Goal: Navigation & Orientation: Find specific page/section

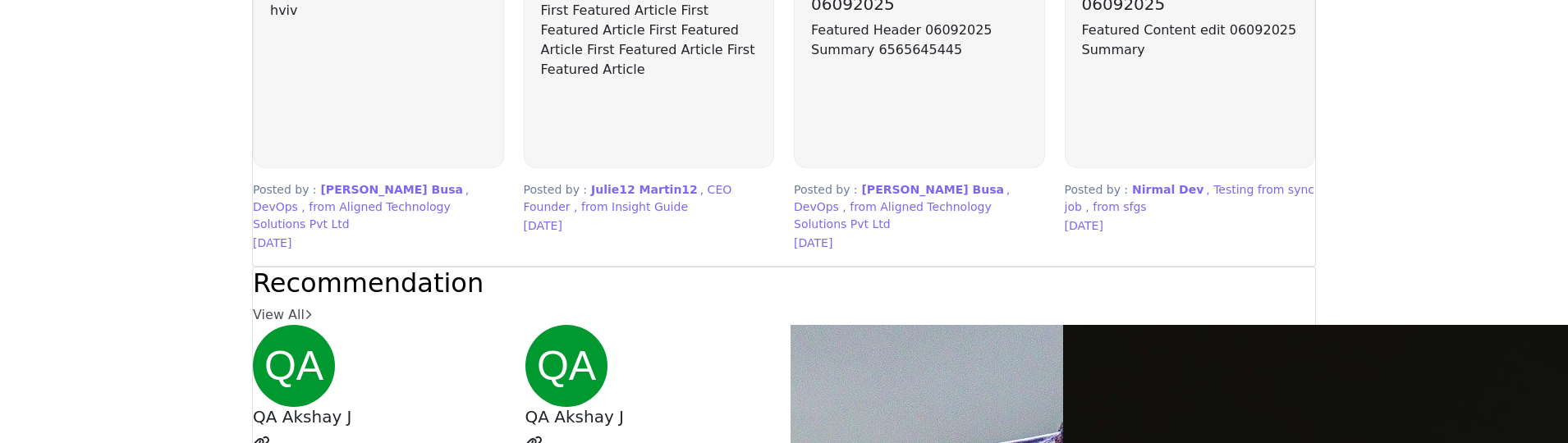
scroll to position [4143, 0]
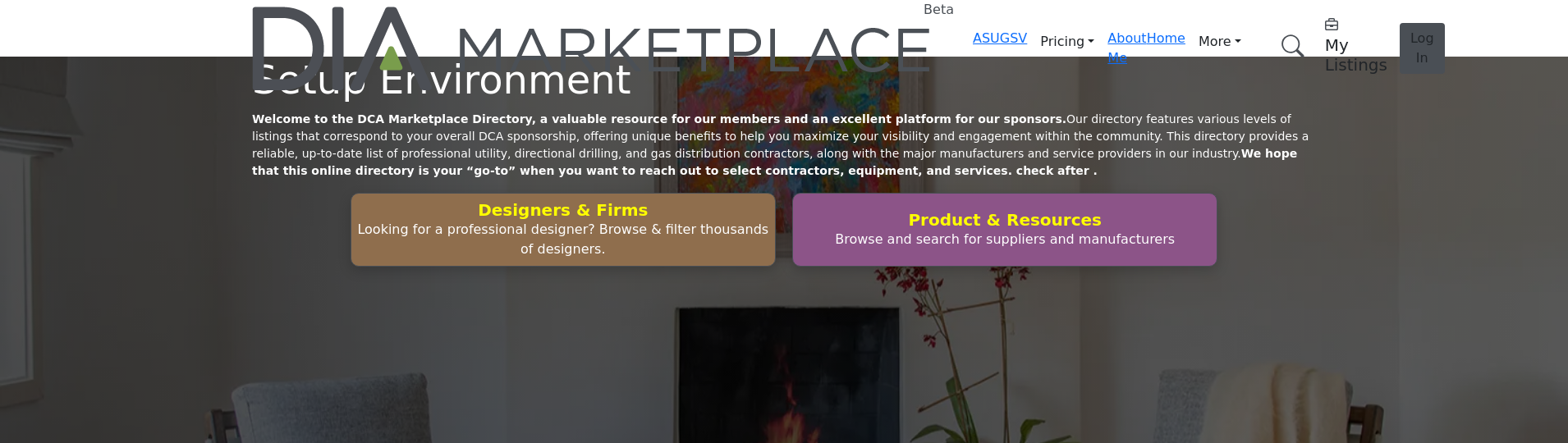
scroll to position [5167, 0]
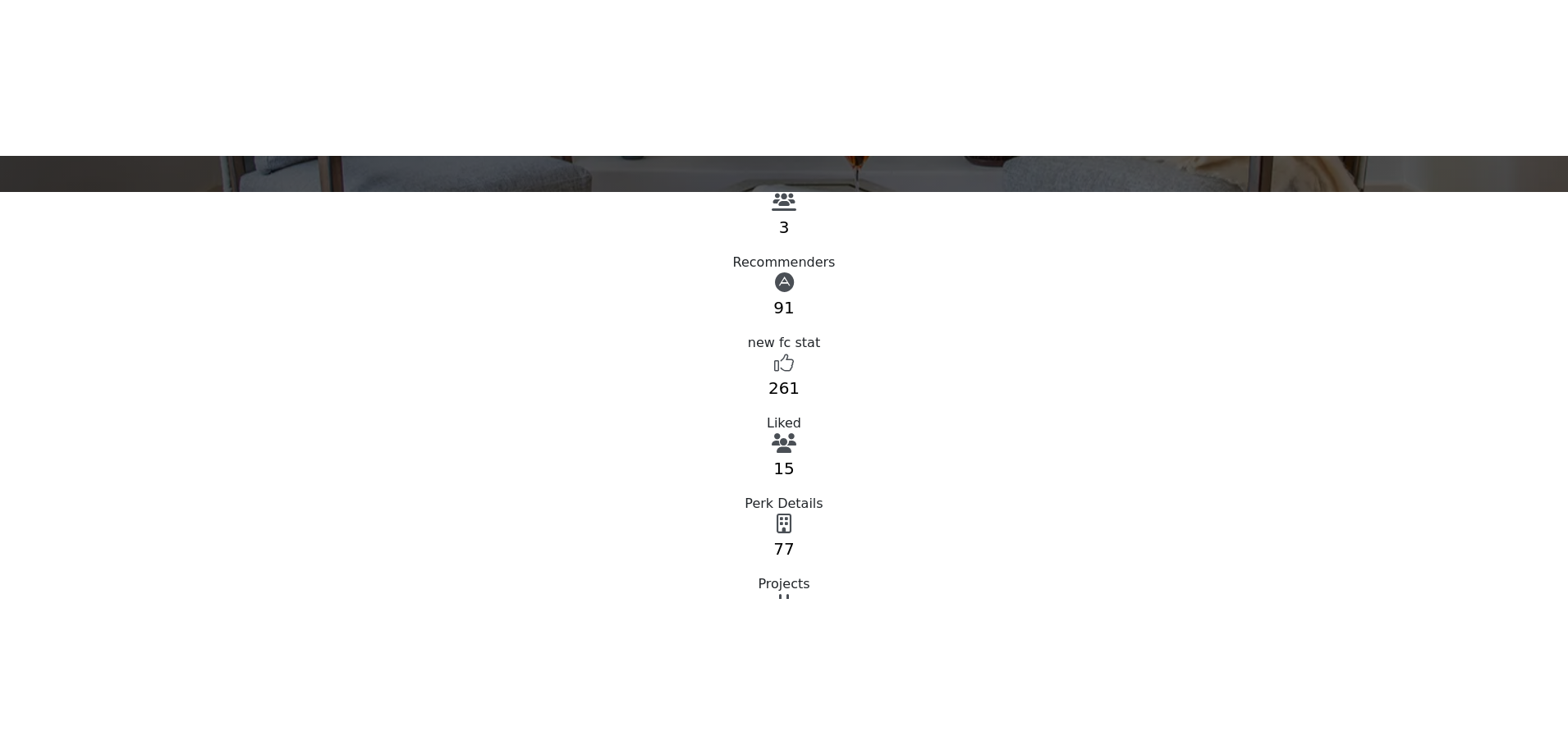
scroll to position [656, 0]
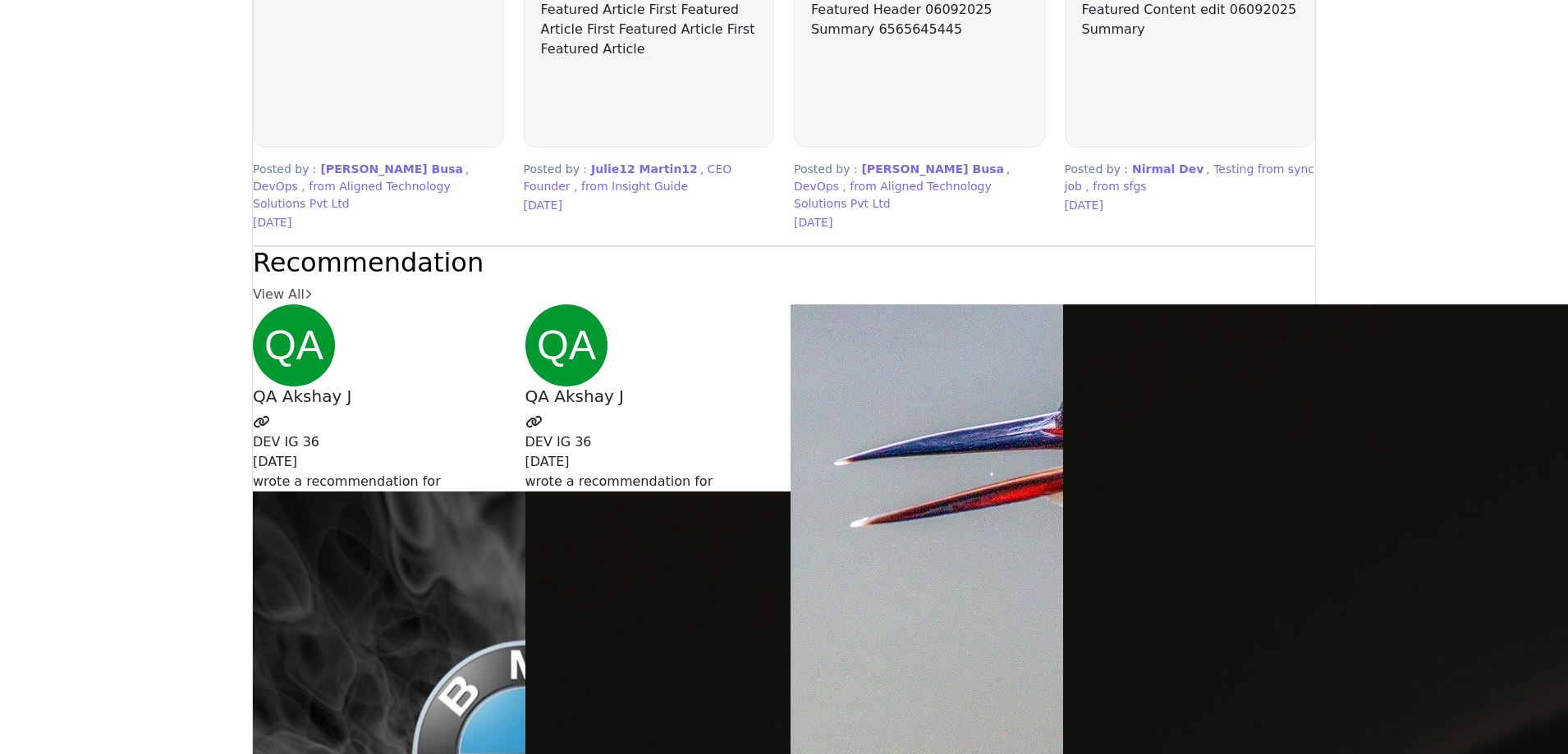
scroll to position [4103, 0]
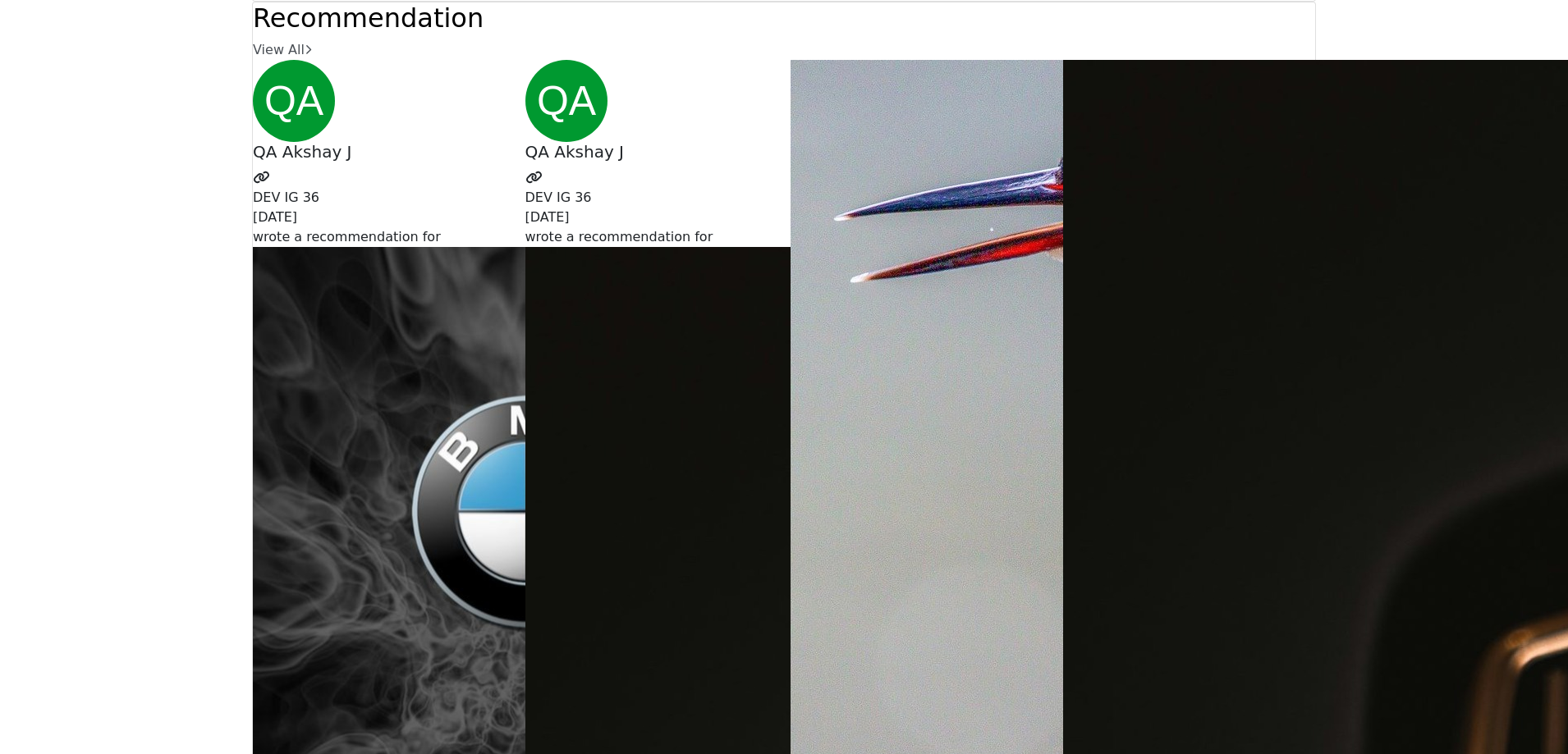
scroll to position [4266, 0]
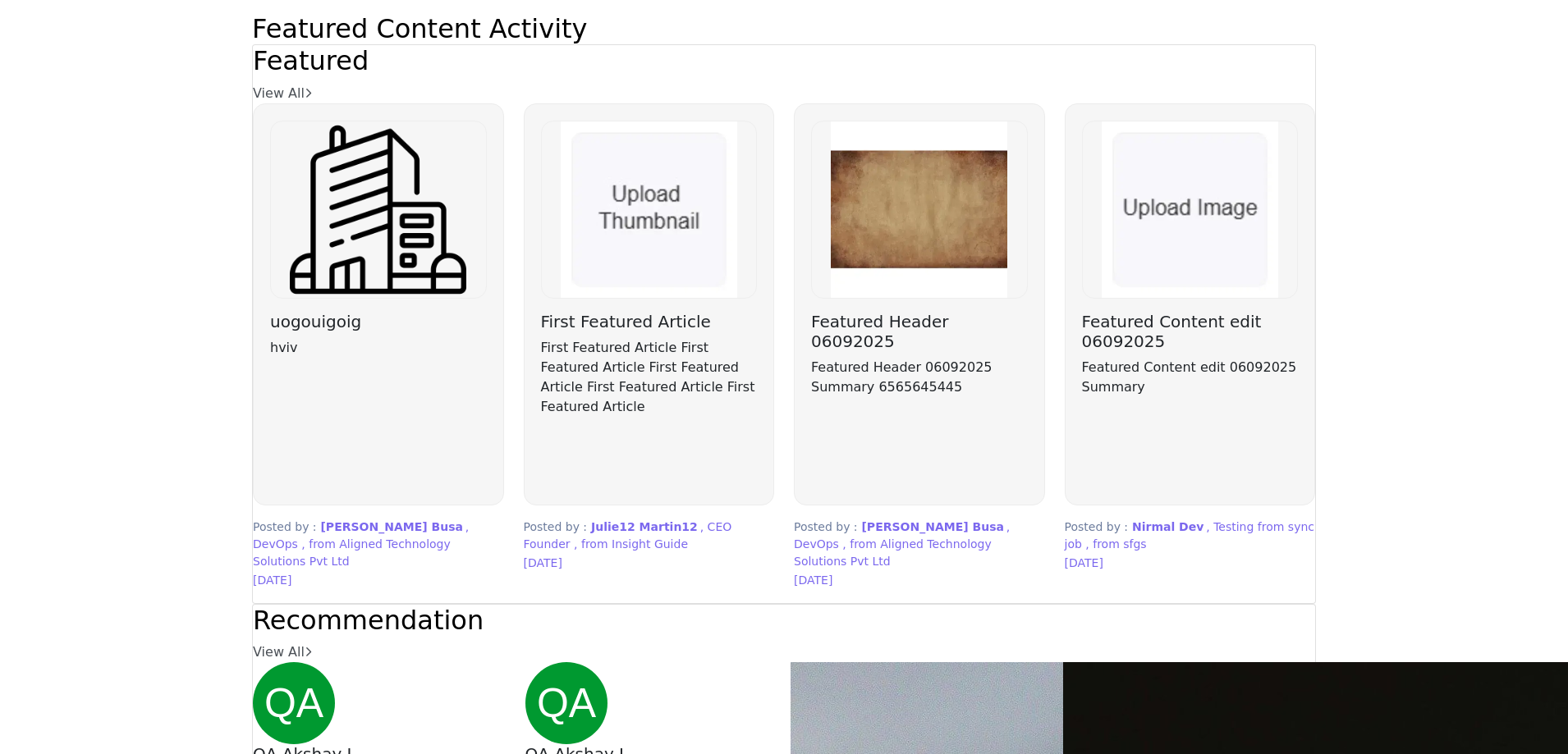
scroll to position [4266, 0]
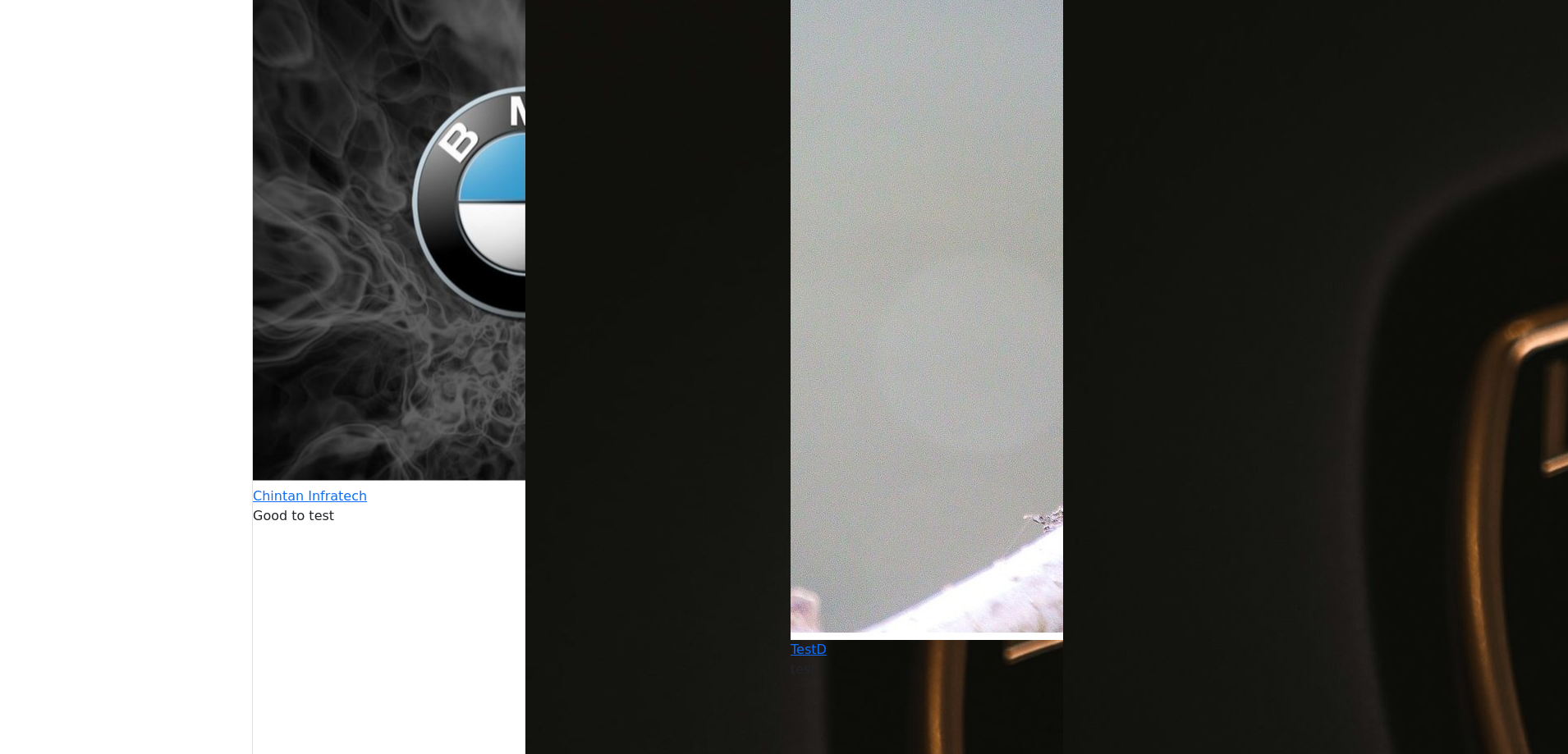
scroll to position [4759, 0]
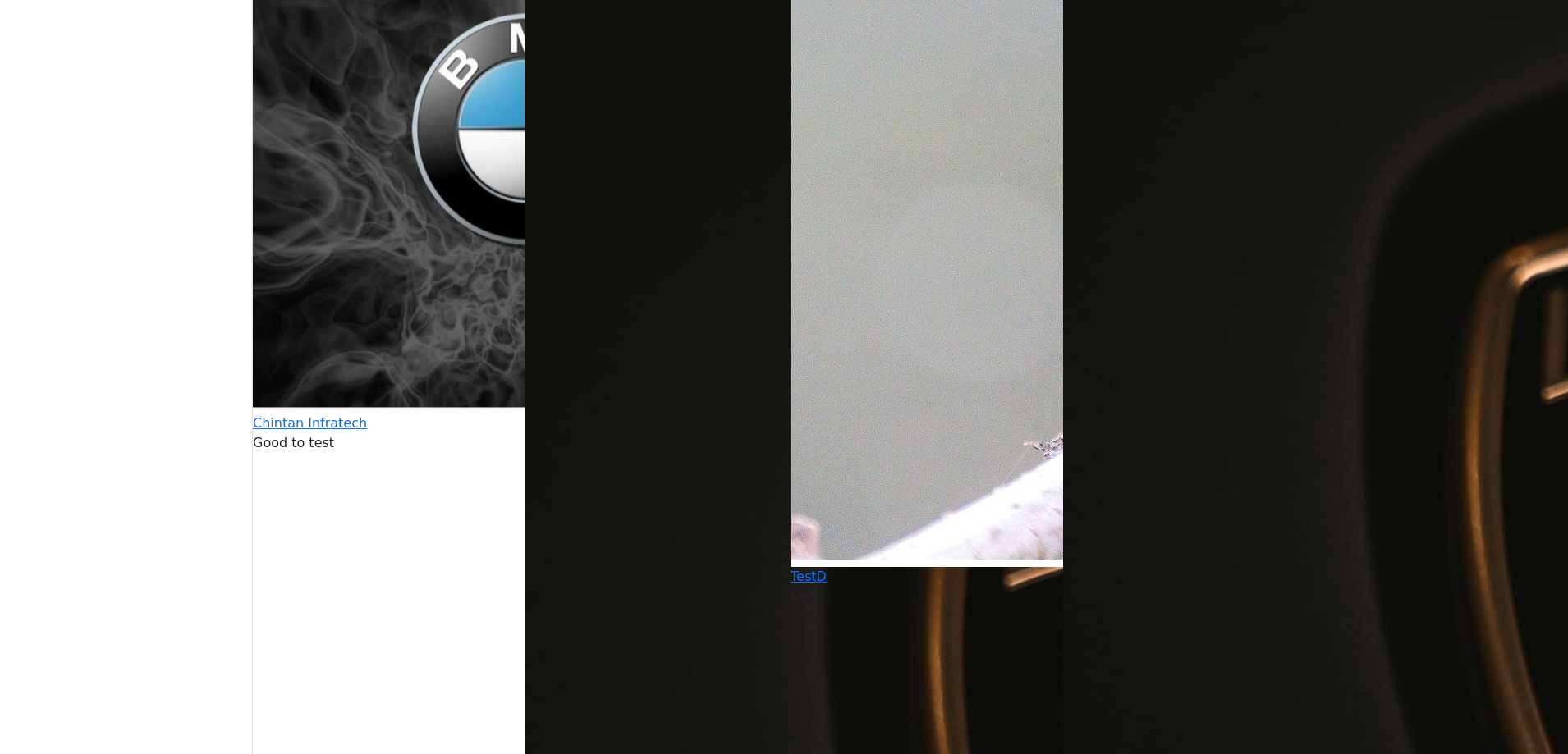
click at [883, 319] on span "TestD" at bounding box center [1235, 349] width 890 height 471
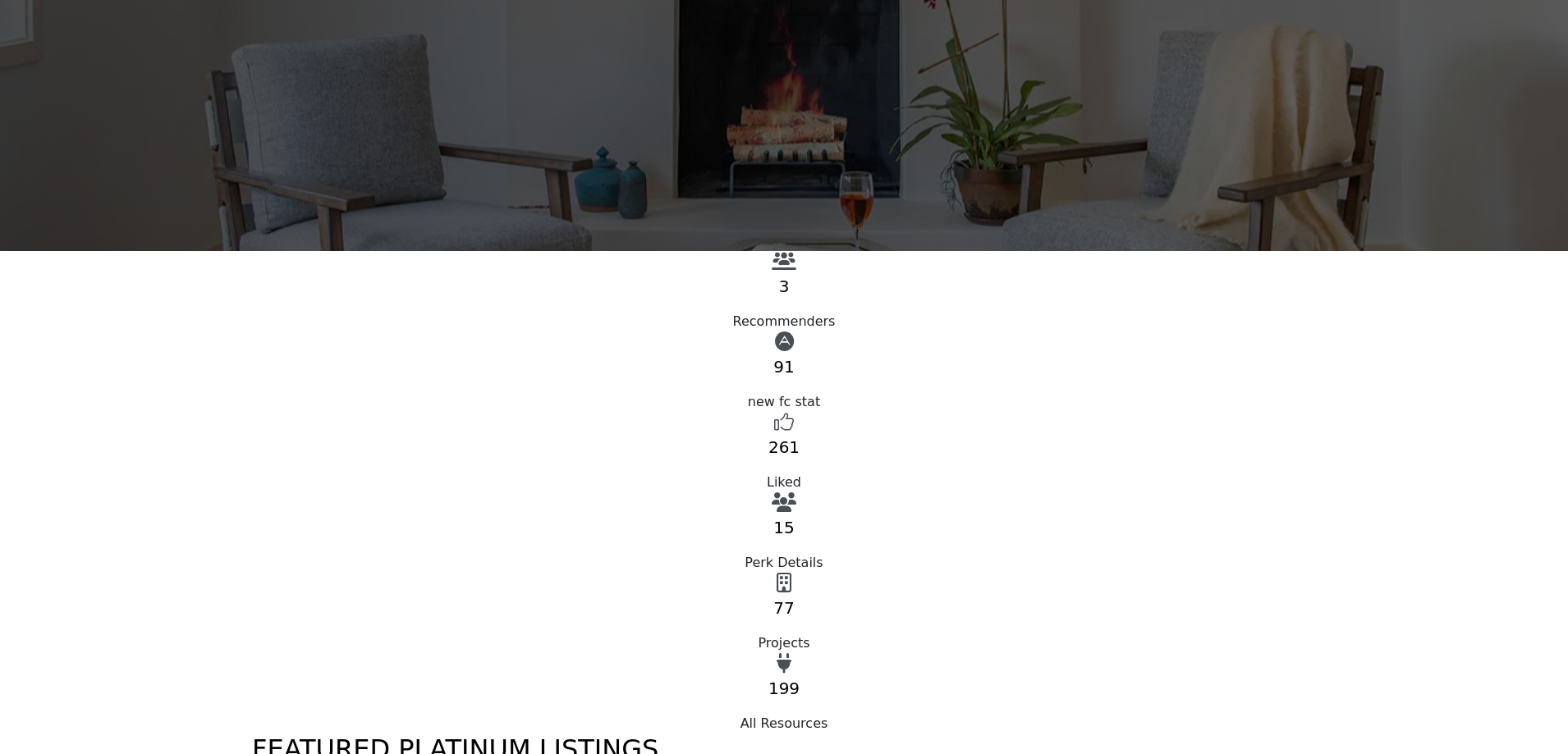
scroll to position [329, 0]
